Goal: Information Seeking & Learning: Learn about a topic

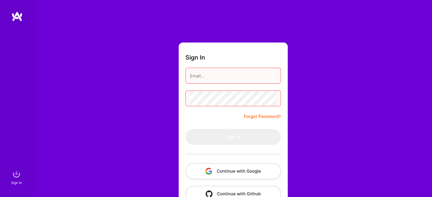
click at [218, 174] on button "Continue with Google" at bounding box center [233, 172] width 95 height 16
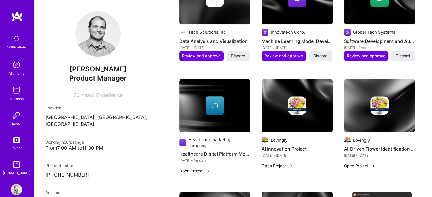
scroll to position [293, 0]
click at [15, 87] on img at bounding box center [16, 90] width 11 height 11
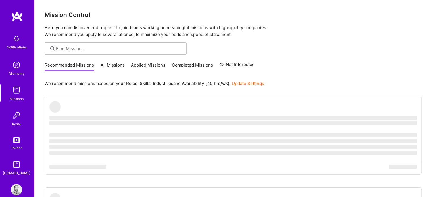
click at [109, 65] on link "All Missions" at bounding box center [113, 66] width 24 height 9
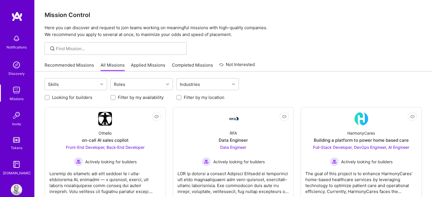
click at [47, 97] on input "Looking for builders" at bounding box center [48, 98] width 4 height 4
checkbox input "true"
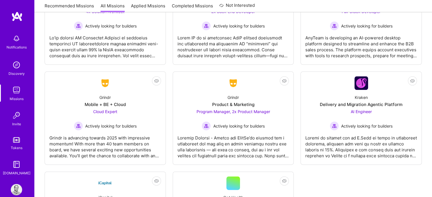
scroll to position [657, 0]
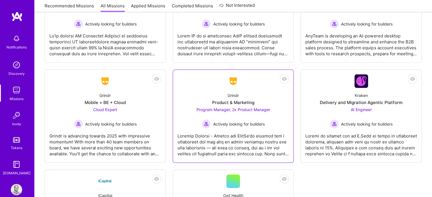
click at [224, 109] on span "Program Manager, 2x Product Manager" at bounding box center [233, 109] width 74 height 5
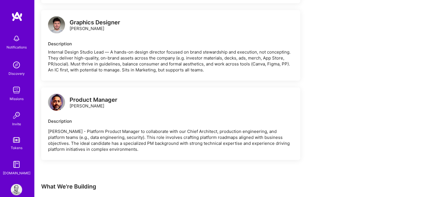
scroll to position [1124, 0]
